Goal: Find specific page/section: Find specific page/section

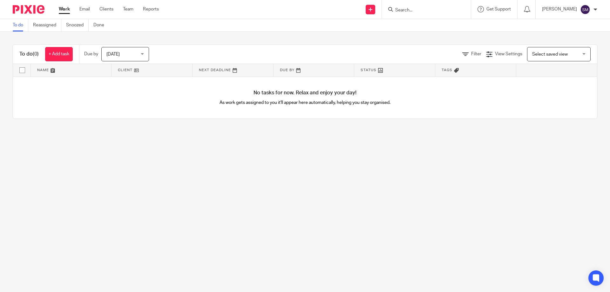
click at [407, 10] on input "Search" at bounding box center [423, 11] width 57 height 6
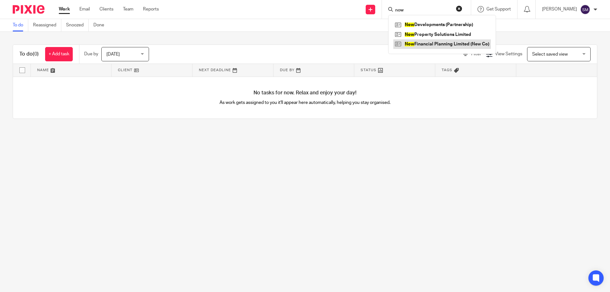
type input "now"
click at [427, 41] on link at bounding box center [443, 44] width 98 height 10
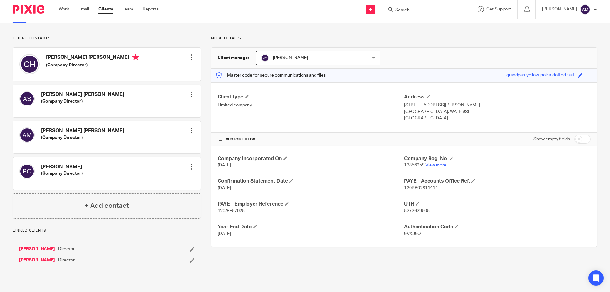
scroll to position [32, 0]
click at [426, 163] on link "View more" at bounding box center [436, 165] width 21 height 4
click at [426, 12] on input "Search" at bounding box center [423, 11] width 57 height 6
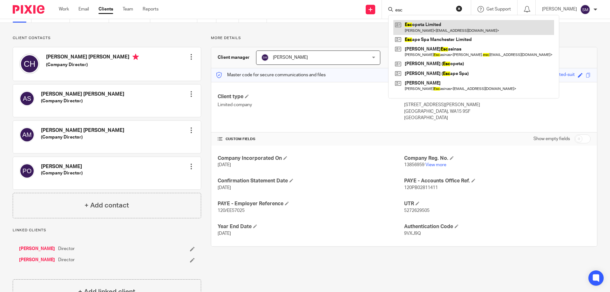
type input "esc"
click at [429, 23] on link at bounding box center [474, 27] width 161 height 15
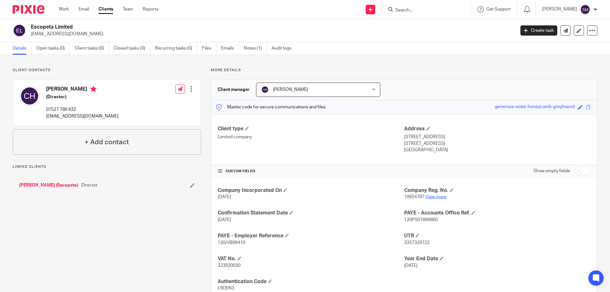
click at [435, 198] on link "View more" at bounding box center [436, 197] width 21 height 4
